Goal: Information Seeking & Learning: Understand process/instructions

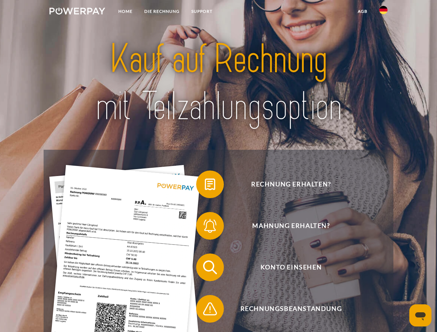
click at [77, 12] on img at bounding box center [77, 11] width 56 height 7
click at [383, 12] on img at bounding box center [383, 10] width 8 height 8
click at [362, 11] on link "agb" at bounding box center [362, 11] width 21 height 12
click at [205, 186] on span at bounding box center [199, 184] width 35 height 35
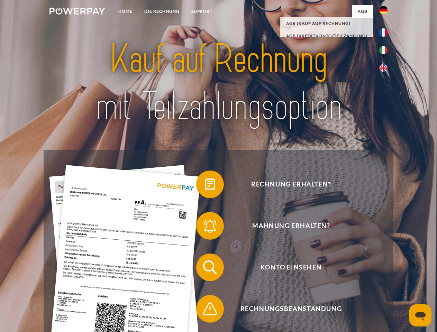
click at [205, 227] on span at bounding box center [199, 225] width 35 height 35
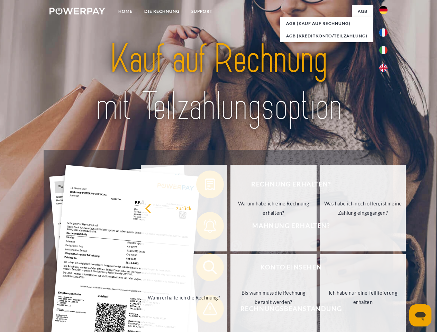
click at [230, 269] on link "Bis wann muss die Rechnung bezahlt werden?" at bounding box center [273, 297] width 86 height 86
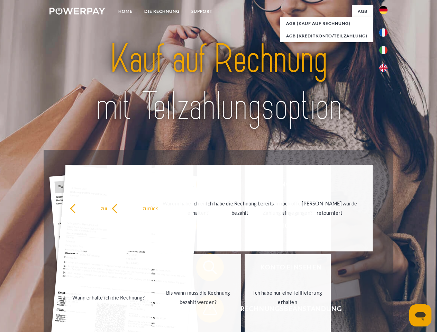
click at [205, 310] on span at bounding box center [199, 308] width 35 height 35
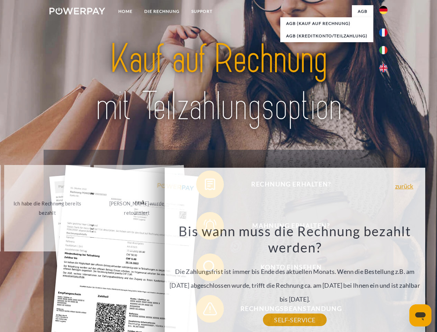
click at [420, 315] on icon "Messaging-Fenster öffnen" at bounding box center [420, 316] width 10 height 8
